Goal: Find specific page/section: Find specific page/section

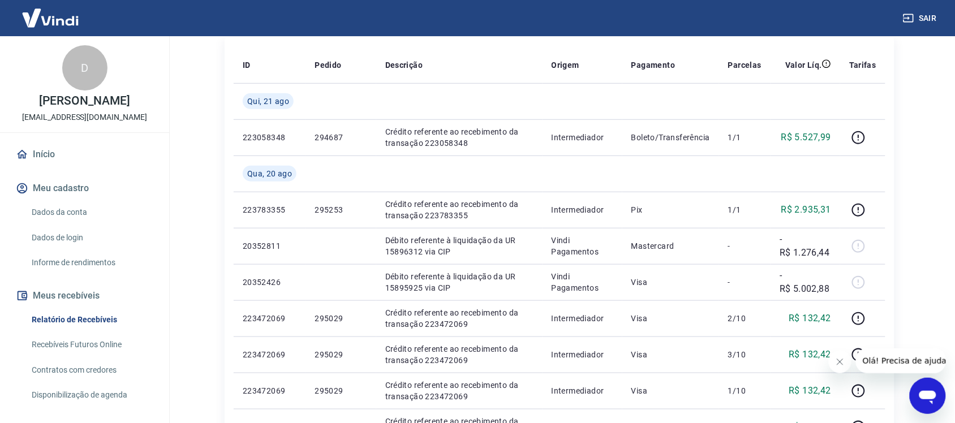
scroll to position [212, 0]
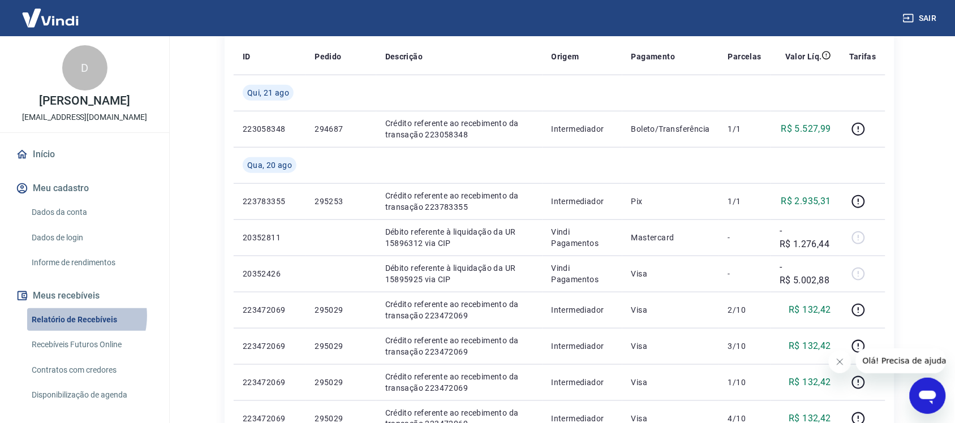
click at [68, 316] on link "Relatório de Recebíveis" at bounding box center [91, 319] width 128 height 23
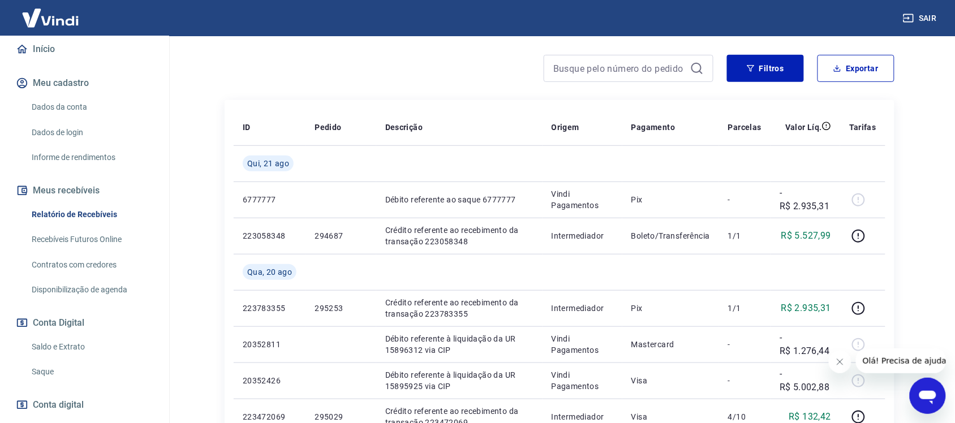
scroll to position [166, 0]
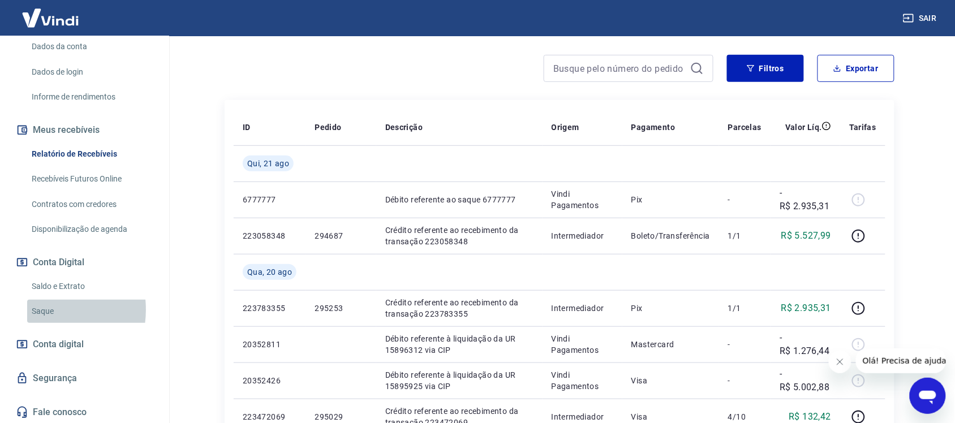
click at [40, 309] on link "Saque" at bounding box center [91, 311] width 128 height 23
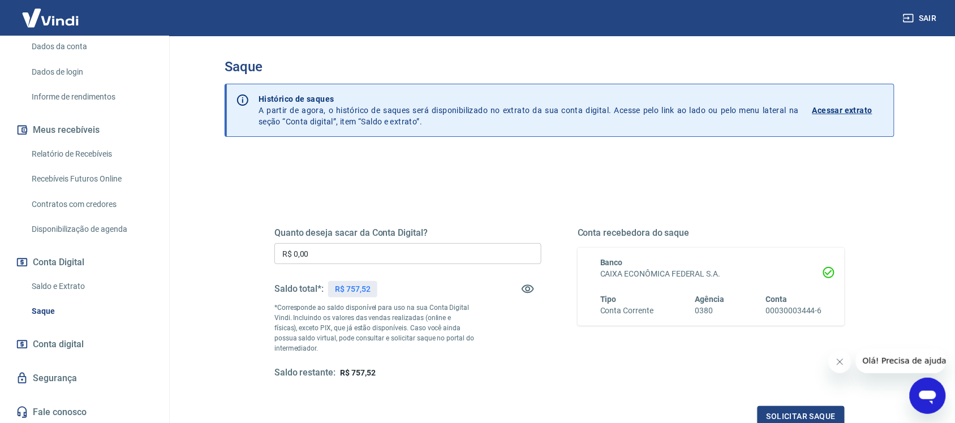
click at [83, 153] on link "Relatório de Recebíveis" at bounding box center [91, 153] width 128 height 23
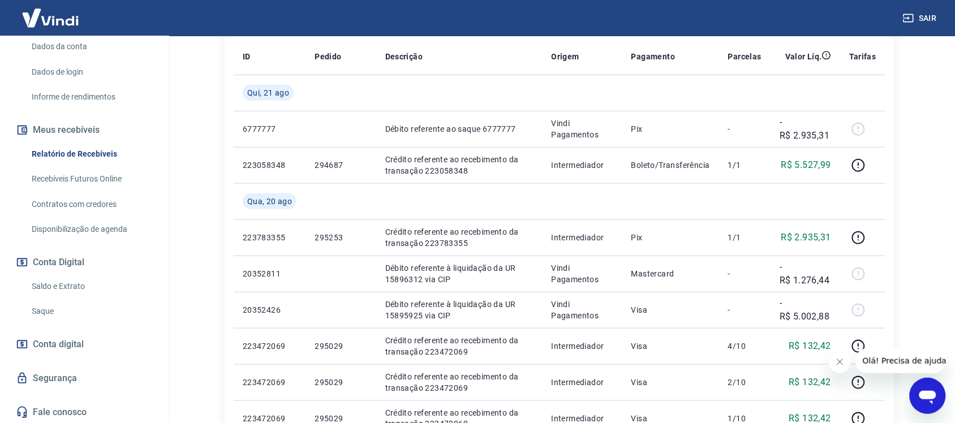
scroll to position [141, 0]
